Goal: Information Seeking & Learning: Learn about a topic

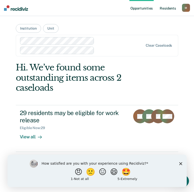
click at [170, 9] on link "Resident s" at bounding box center [168, 8] width 18 height 16
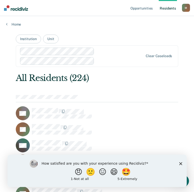
scroll to position [1114, 0]
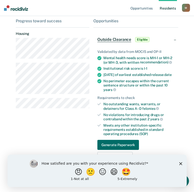
scroll to position [18, 0]
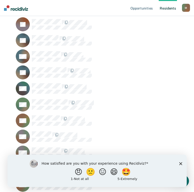
scroll to position [95, 0]
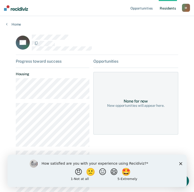
click at [143, 114] on div "None for now New opportunities will appear here." at bounding box center [135, 103] width 85 height 63
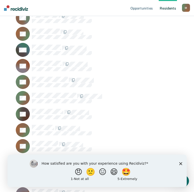
scroll to position [1646, 0]
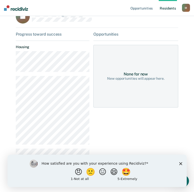
scroll to position [28, 0]
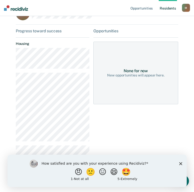
click at [145, 128] on div "Opportunities None for now New opportunities will appear here." at bounding box center [135, 97] width 85 height 137
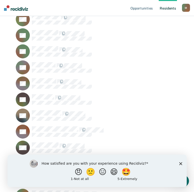
scroll to position [922, 0]
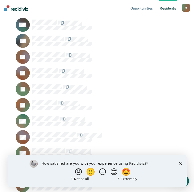
scroll to position [307, 0]
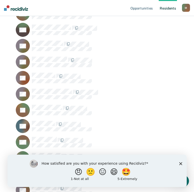
scroll to position [1774, 0]
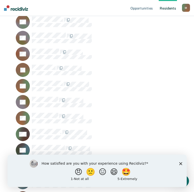
scroll to position [890, 0]
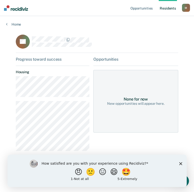
scroll to position [22, 0]
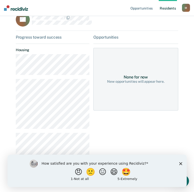
click at [78, 132] on div "Progress toward success Housing" at bounding box center [53, 100] width 74 height 131
